Goal: Task Accomplishment & Management: Manage account settings

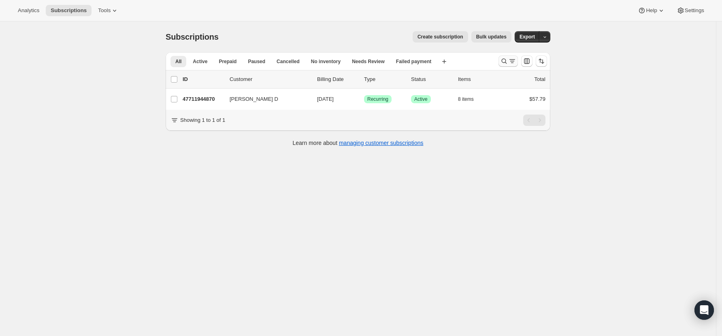
click at [504, 60] on icon "Search and filter results" at bounding box center [504, 61] width 8 height 8
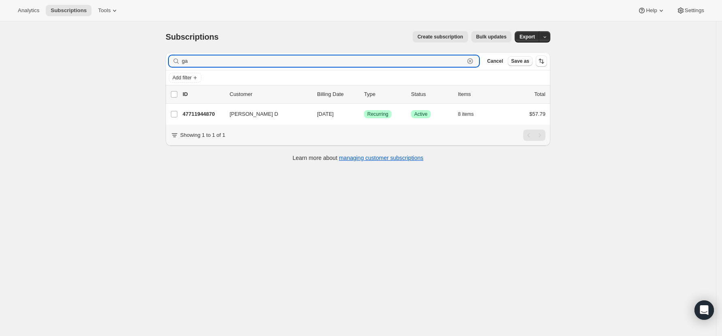
type input "g"
drag, startPoint x: 209, startPoint y: 63, endPoint x: 141, endPoint y: 62, distance: 67.3
click at [141, 62] on div "Subscriptions. This page is ready Subscriptions Create subscription Bulk update…" at bounding box center [358, 189] width 716 height 336
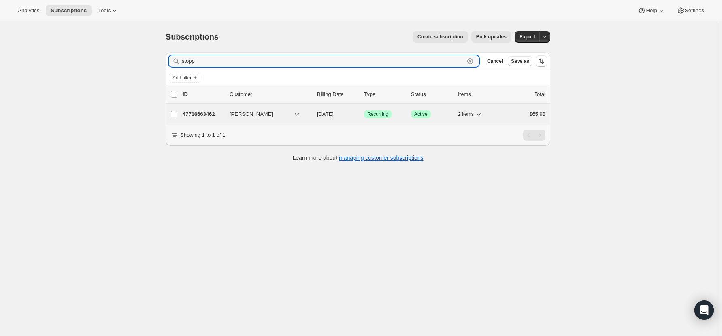
type input "stopp"
click at [198, 115] on p "47716663462" at bounding box center [203, 114] width 41 height 8
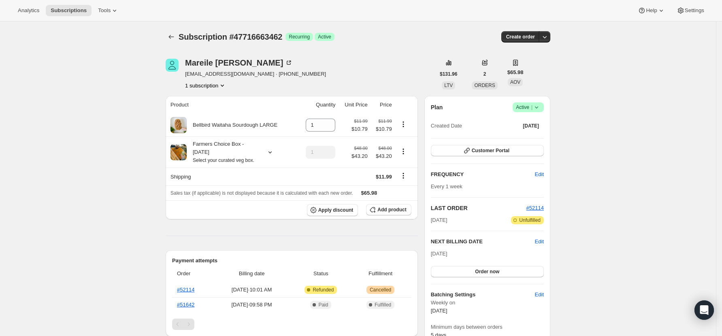
click at [538, 107] on icon at bounding box center [536, 108] width 3 height 2
click at [537, 120] on span "Pause subscription" at bounding box center [531, 123] width 45 height 6
